Goal: Task Accomplishment & Management: Manage account settings

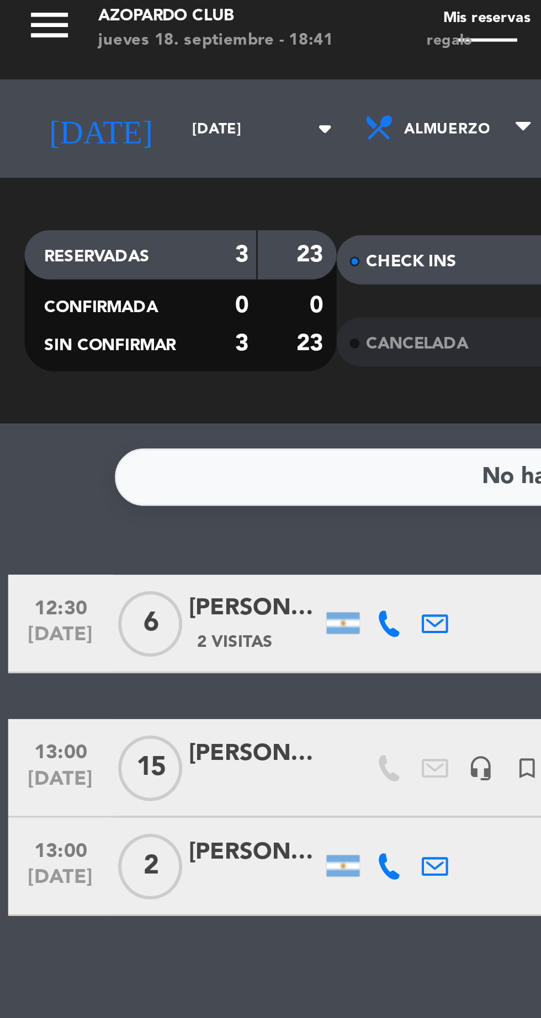
click at [73, 50] on input "dom. 21 sep." at bounding box center [94, 49] width 70 height 17
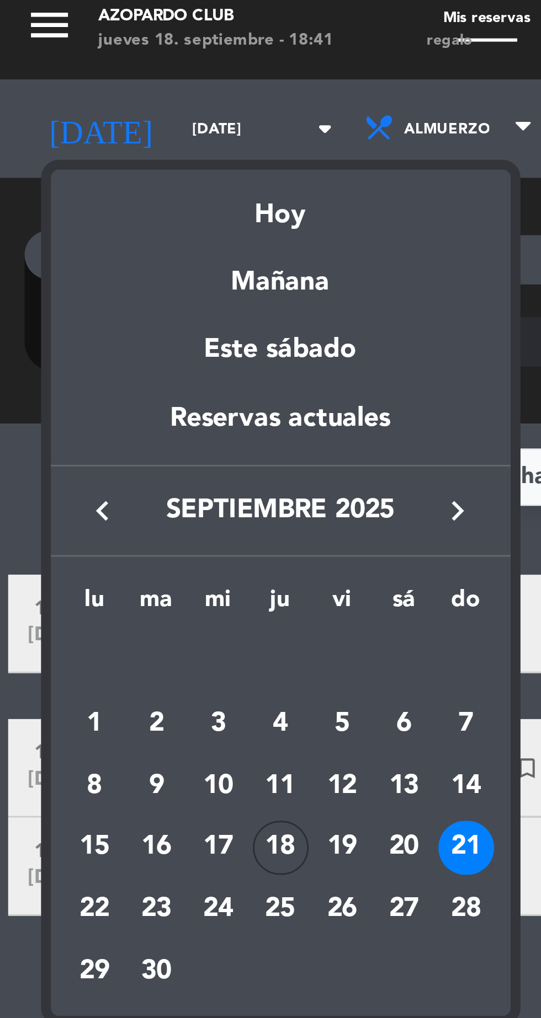
click at [98, 294] on div "18" at bounding box center [94, 291] width 19 height 19
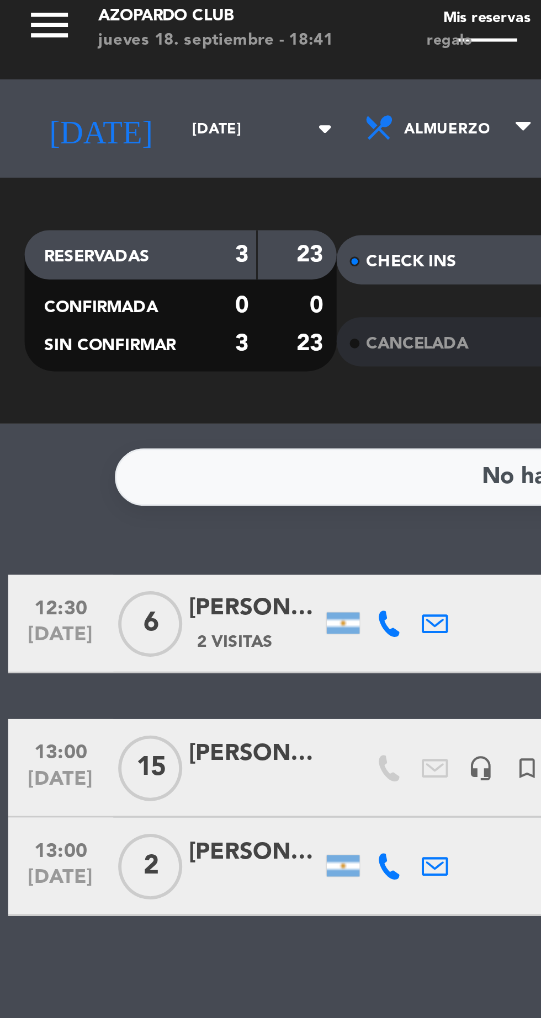
type input "[DEMOGRAPHIC_DATA] [DATE]"
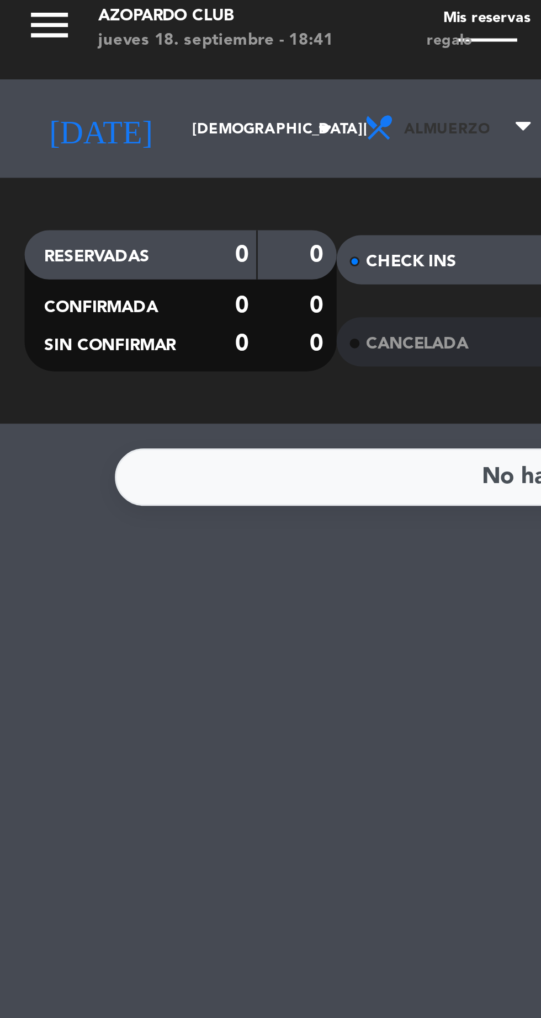
click at [151, 52] on span "Almuerzo" at bounding box center [152, 50] width 66 height 24
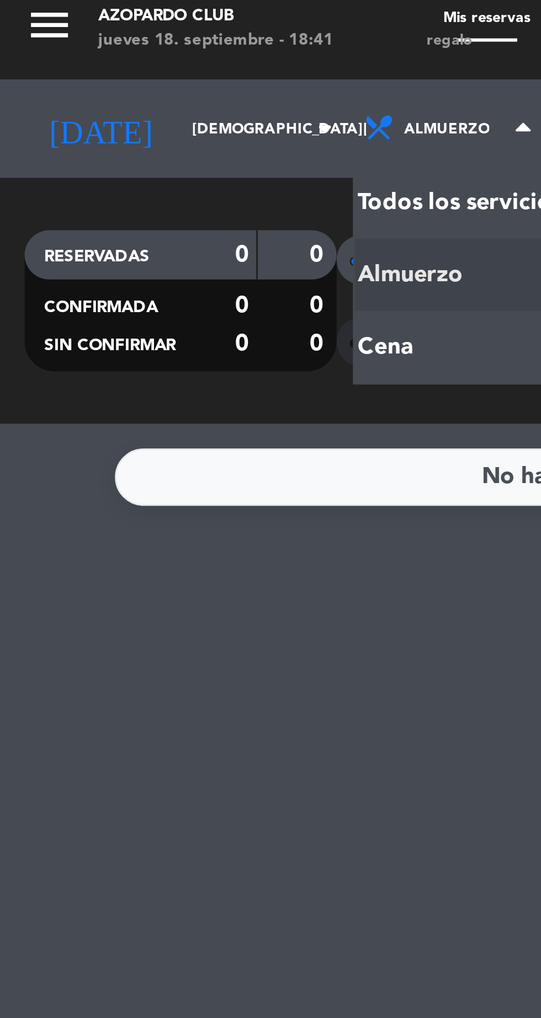
click at [136, 126] on div "menu Azopardo Club jueves 18. septiembre - 18:41 Mis reservas Mapa de mesas Dis…" at bounding box center [270, 74] width 541 height 149
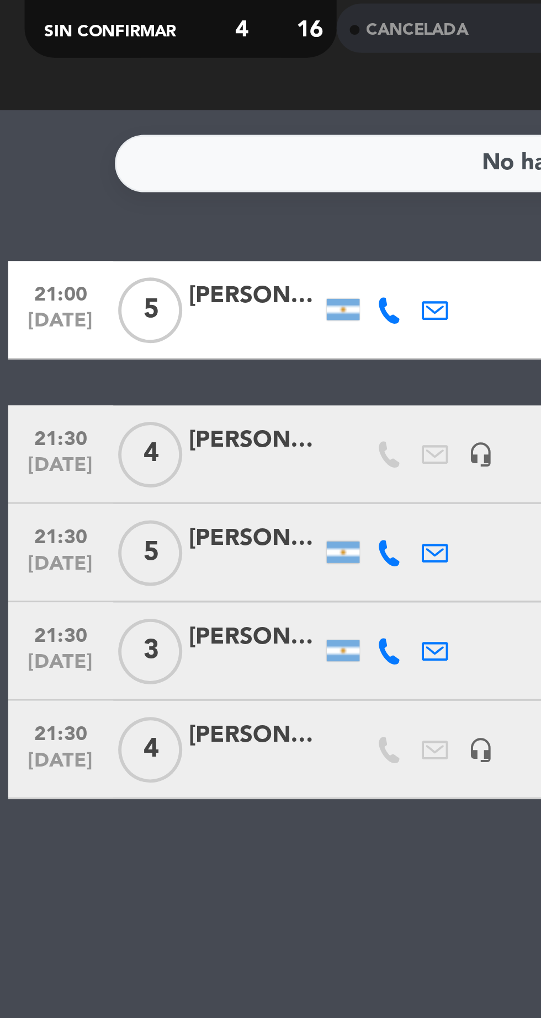
click at [82, 367] on div at bounding box center [85, 370] width 44 height 9
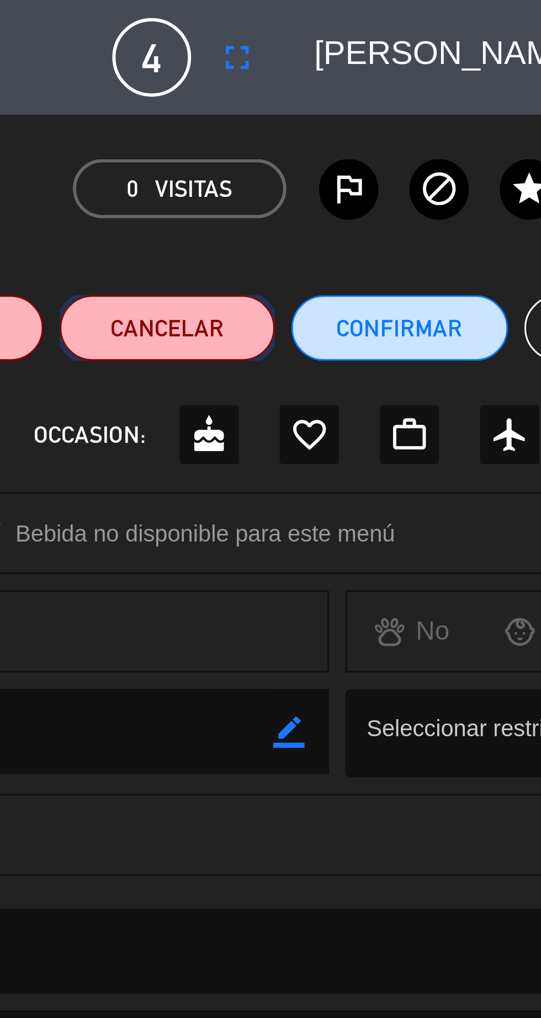
click at [365, 110] on button "Cancelar" at bounding box center [348, 110] width 72 height 22
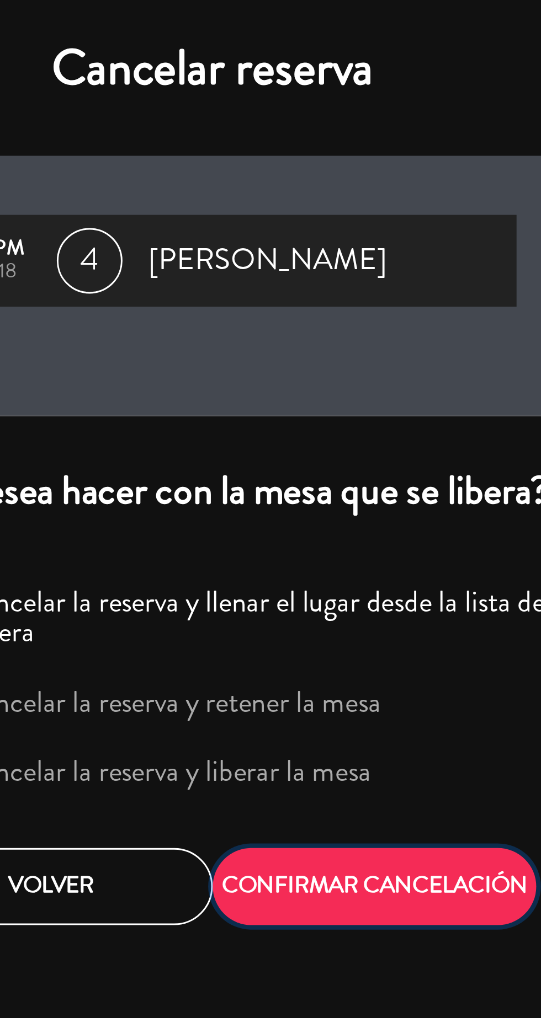
click at [314, 301] on button "CONFIRMAR CANCELACIÓN" at bounding box center [324, 298] width 109 height 26
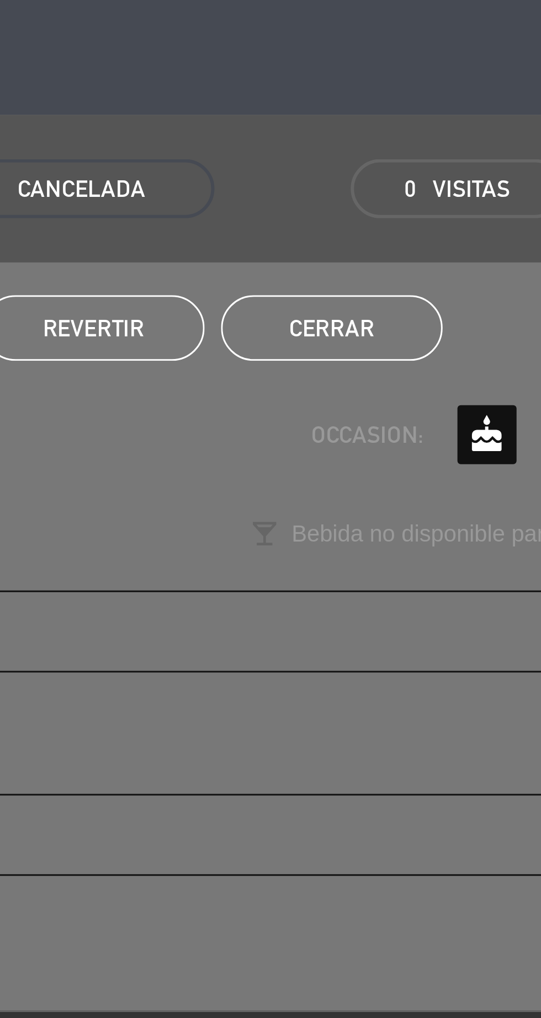
click at [323, 109] on button "Cerrar" at bounding box center [310, 110] width 74 height 22
